Goal: Information Seeking & Learning: Find specific page/section

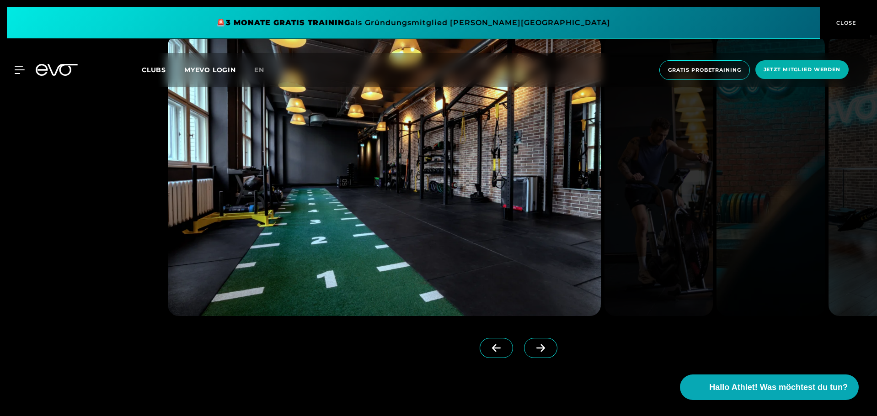
scroll to position [914, 0]
click at [533, 345] on icon at bounding box center [540, 348] width 16 height 8
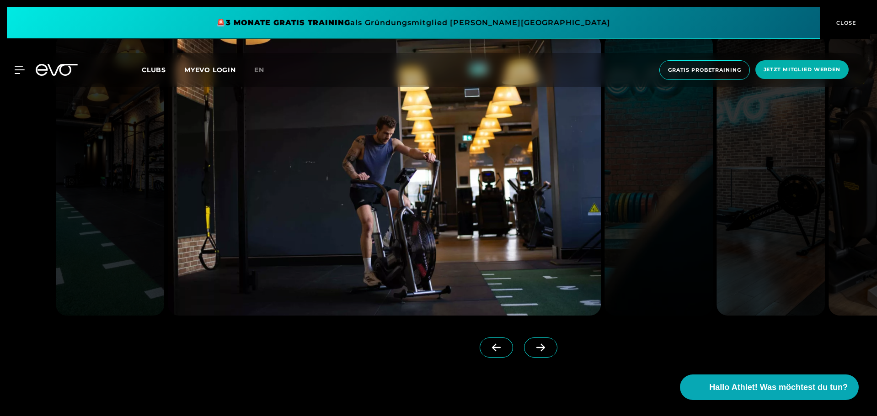
click at [533, 345] on icon at bounding box center [540, 348] width 16 height 8
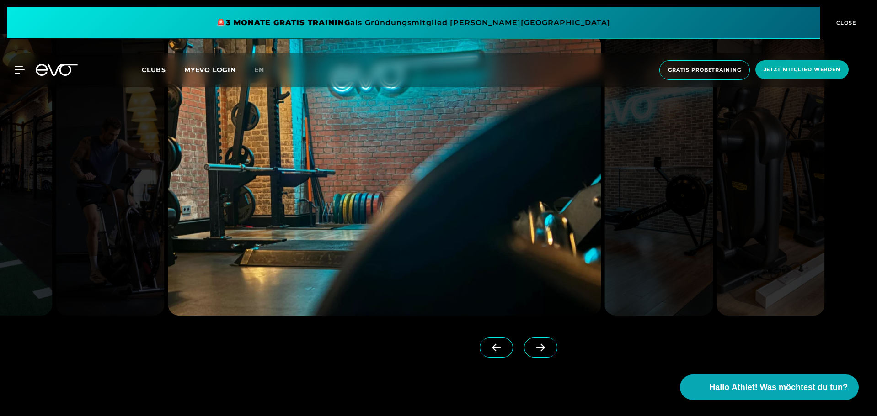
click at [533, 345] on icon at bounding box center [540, 348] width 16 height 8
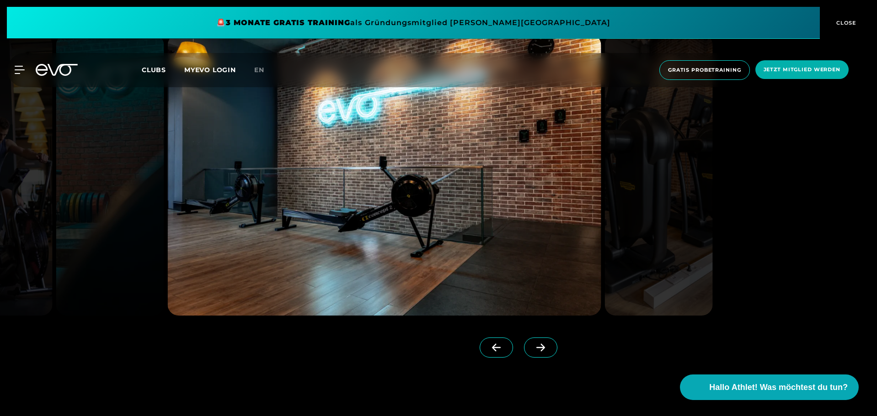
click at [533, 345] on icon at bounding box center [540, 348] width 16 height 8
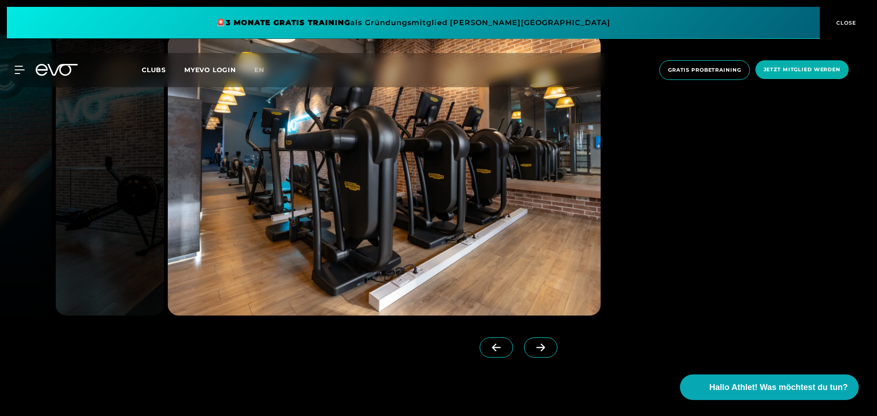
click at [533, 345] on icon at bounding box center [540, 348] width 16 height 8
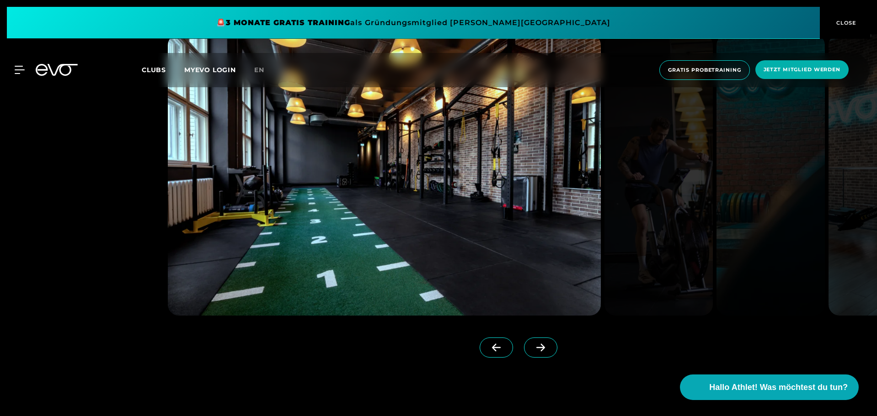
click at [156, 76] on div "MyEVO Login Über EVO Mitgliedschaften Probetraining TAGESPASS EVO Studios [GEOG…" at bounding box center [438, 70] width 873 height 34
click at [158, 67] on span "Clubs" at bounding box center [154, 70] width 24 height 8
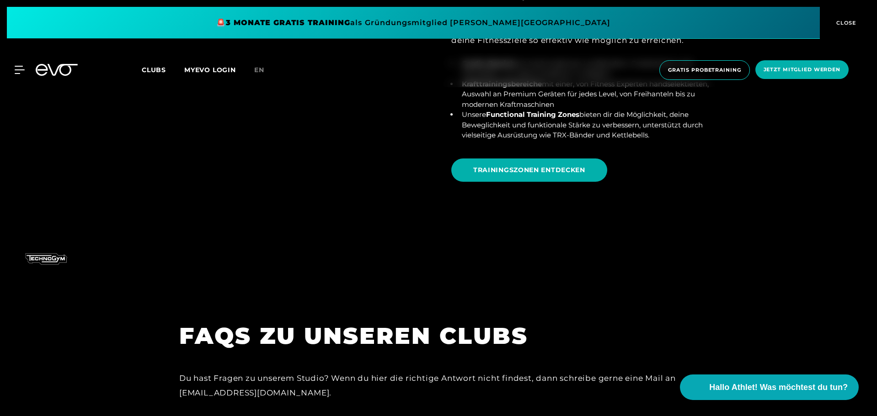
scroll to position [3702, 0]
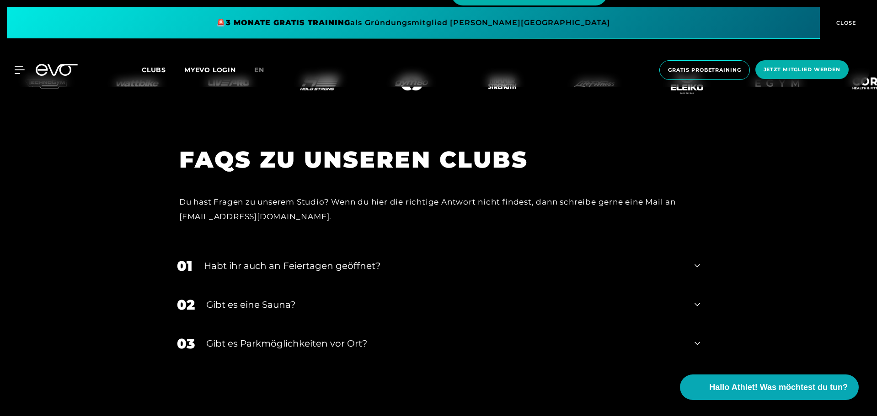
click at [287, 298] on div "Gibt es eine Sauna?" at bounding box center [444, 305] width 477 height 14
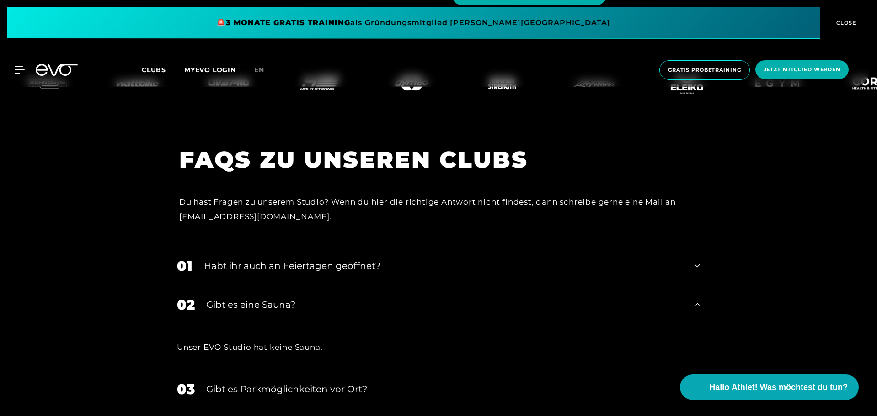
click at [289, 298] on div "Gibt es eine Sauna?" at bounding box center [444, 305] width 477 height 14
